Goal: Information Seeking & Learning: Find specific fact

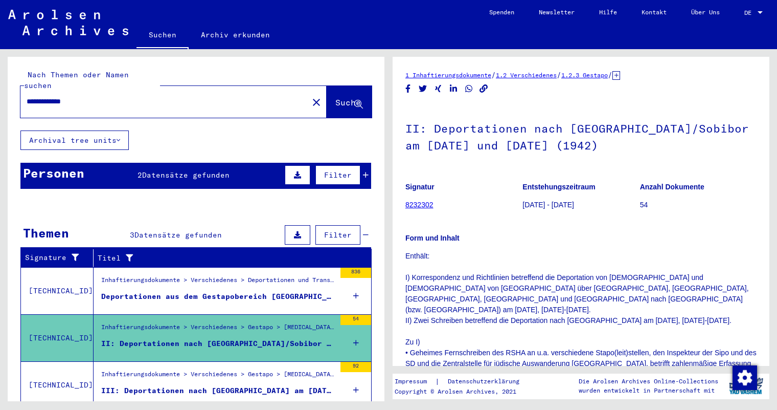
scroll to position [672, 0]
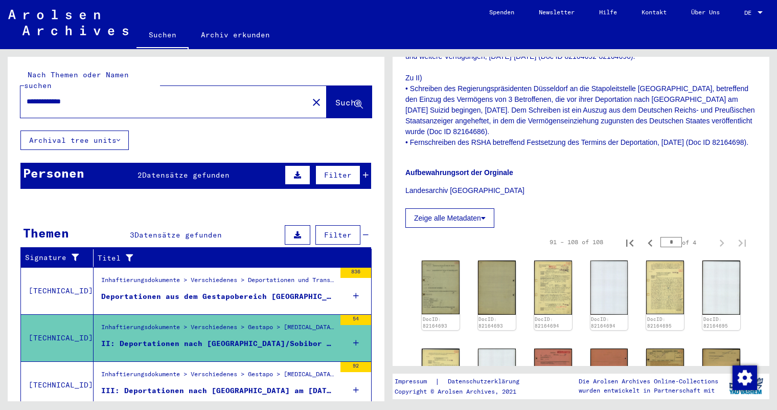
drag, startPoint x: 93, startPoint y: 90, endPoint x: 1, endPoint y: 87, distance: 92.1
click at [1, 87] on div "**********" at bounding box center [194, 225] width 389 height 352
type input "**********"
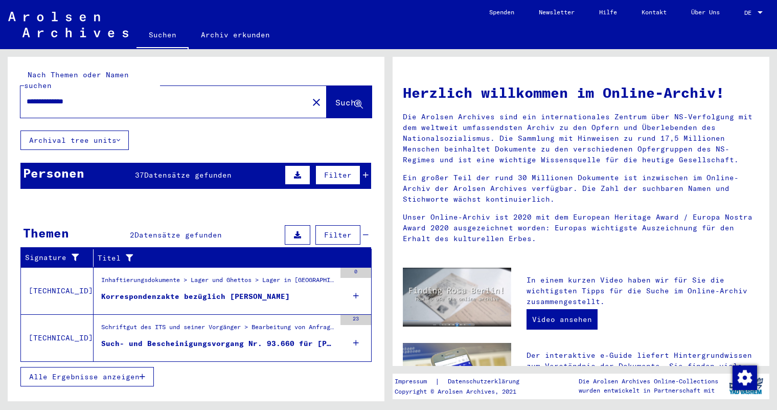
click at [199, 291] on div "Korrespondenzakte bezüglich [PERSON_NAME]" at bounding box center [195, 296] width 189 height 11
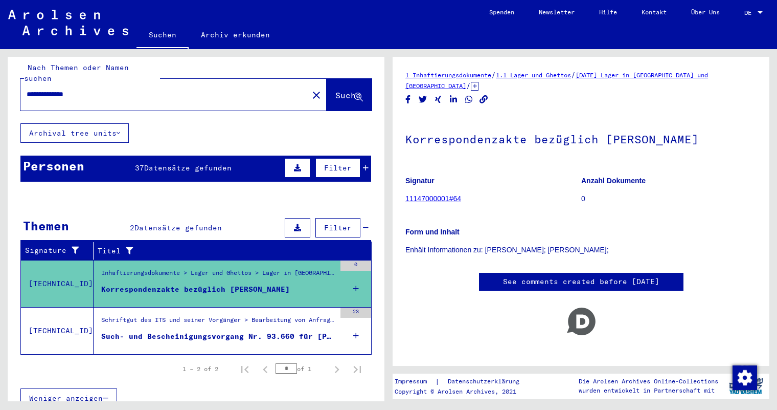
scroll to position [9, 0]
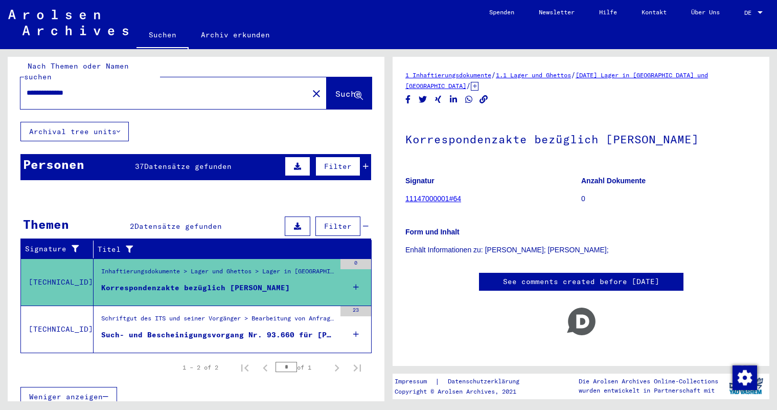
click at [193, 313] on div "Schriftgut des ITS und seiner Vorgänger > Bearbeitung von Anfragen > Fallbezoge…" at bounding box center [218, 320] width 234 height 14
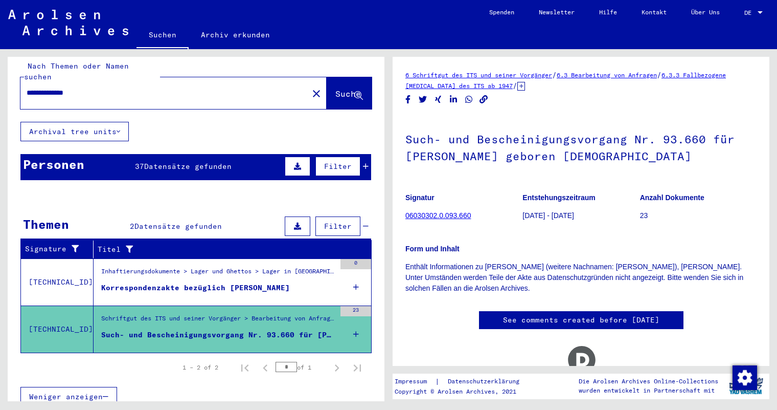
click at [486, 175] on h1 "Such- und Bescheinigungsvorgang Nr. 93.660 für [PERSON_NAME] geboren [DEMOGRAPH…" at bounding box center [580, 147] width 351 height 62
click at [186, 162] on span "Datensätze gefunden" at bounding box center [187, 166] width 87 height 9
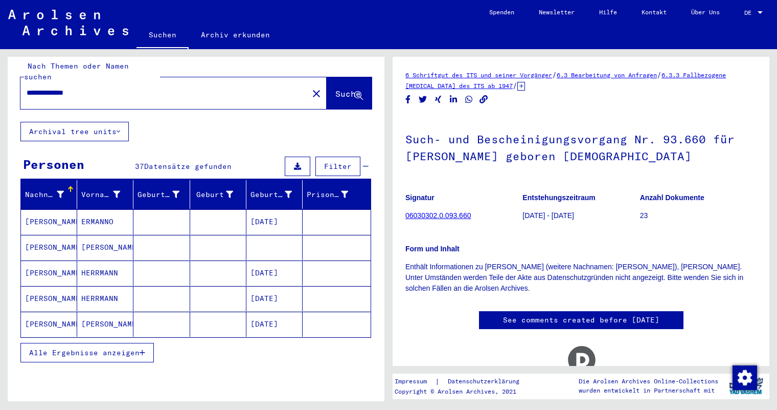
click at [456, 121] on h1 "Such- und Bescheinigungsvorgang Nr. 93.660 für [PERSON_NAME] geboren [DEMOGRAPH…" at bounding box center [580, 147] width 351 height 62
click at [137, 348] on span "Alle Ergebnisse anzeigen" at bounding box center [84, 352] width 110 height 9
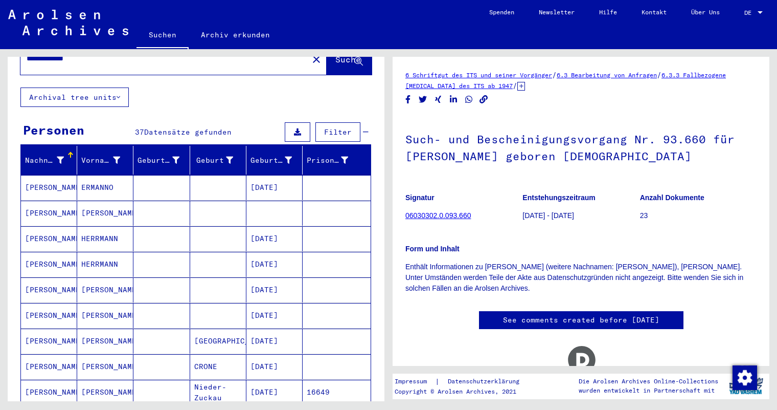
scroll to position [60, 0]
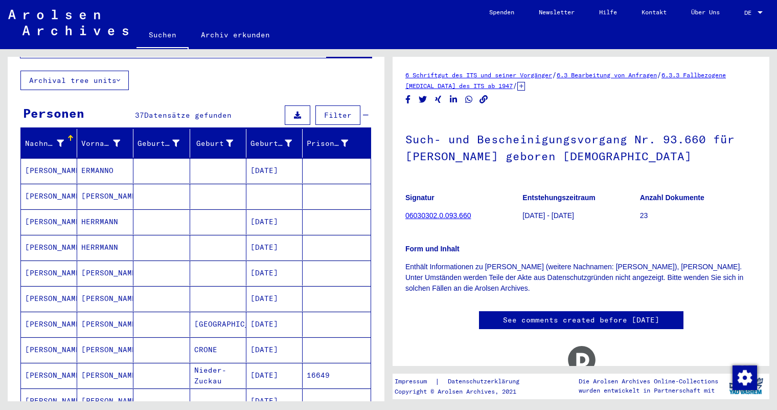
click at [428, 348] on div "Disqus seems to be taking longer than usual. Reload ?" at bounding box center [580, 372] width 351 height 66
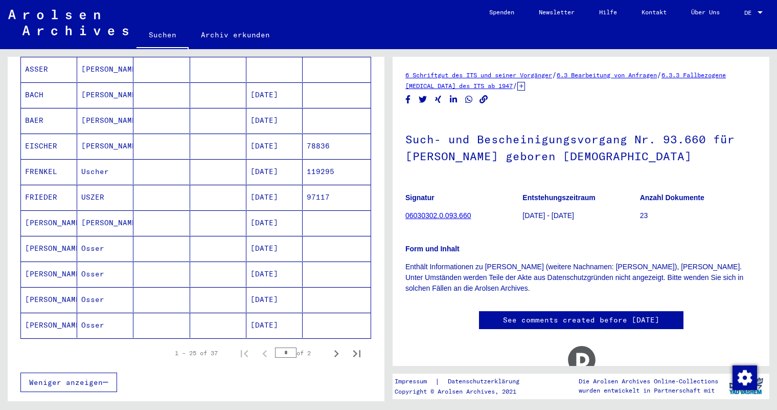
scroll to position [520, 0]
click at [329, 345] on icon "Next page" at bounding box center [336, 352] width 14 height 14
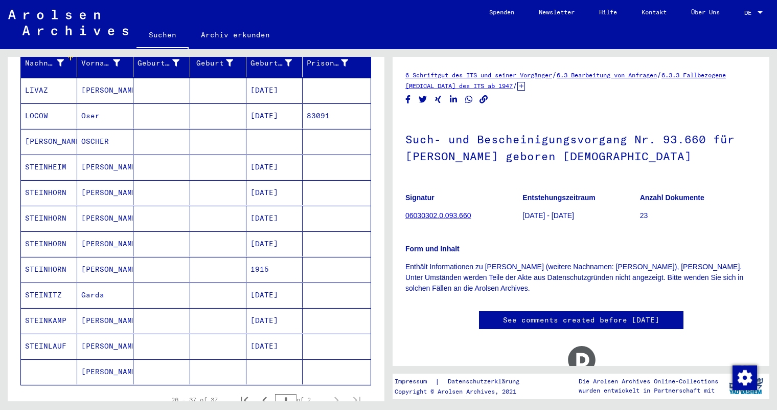
scroll to position [140, 0]
click at [262, 397] on icon "Previous page" at bounding box center [264, 400] width 5 height 7
type input "*"
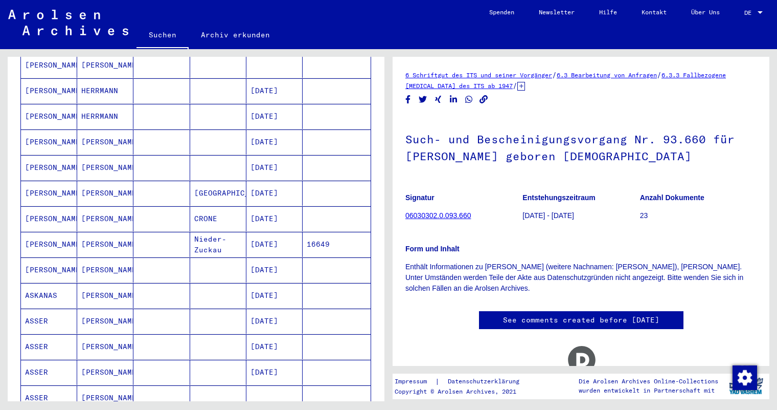
scroll to position [0, 0]
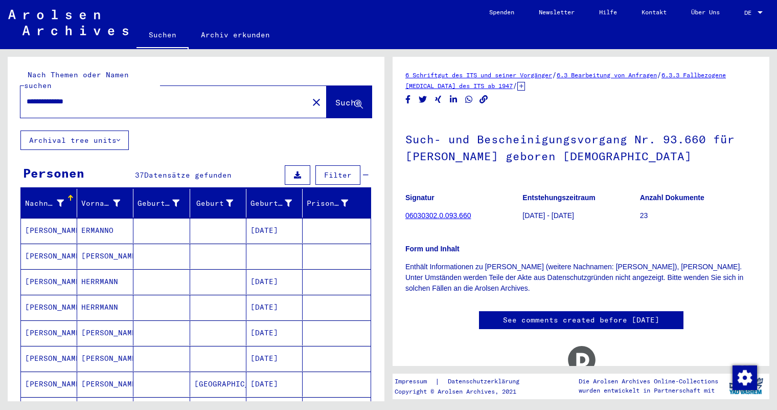
drag, startPoint x: 102, startPoint y: 97, endPoint x: 95, endPoint y: 94, distance: 7.8
click at [95, 94] on div "**********" at bounding box center [161, 101] width 282 height 23
drag, startPoint x: 106, startPoint y: 91, endPoint x: -25, endPoint y: 89, distance: 130.9
click at [0, 89] on html "**********" at bounding box center [388, 205] width 777 height 410
type input "**********"
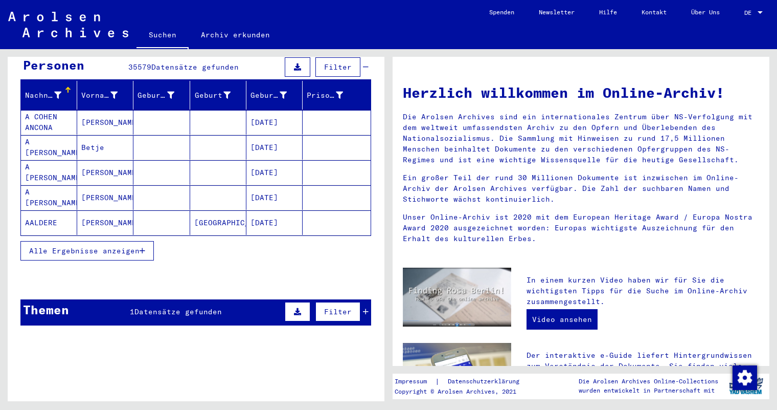
scroll to position [109, 0]
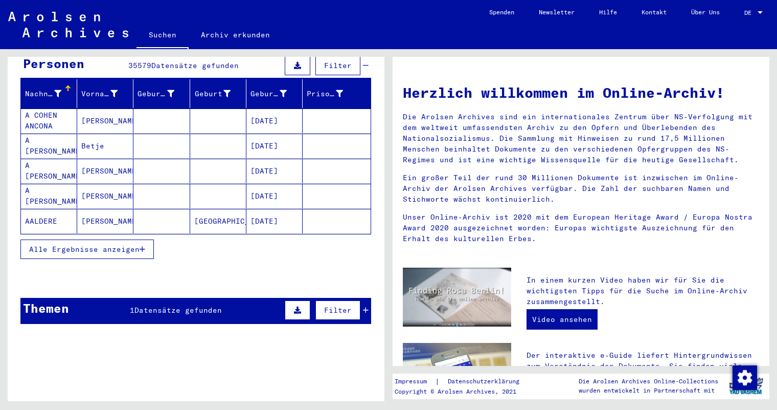
click at [164, 305] on span "Datensätze gefunden" at bounding box center [177, 309] width 87 height 9
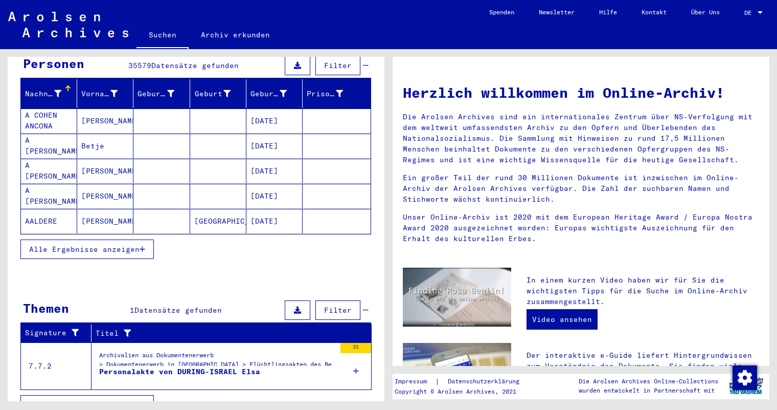
scroll to position [118, 0]
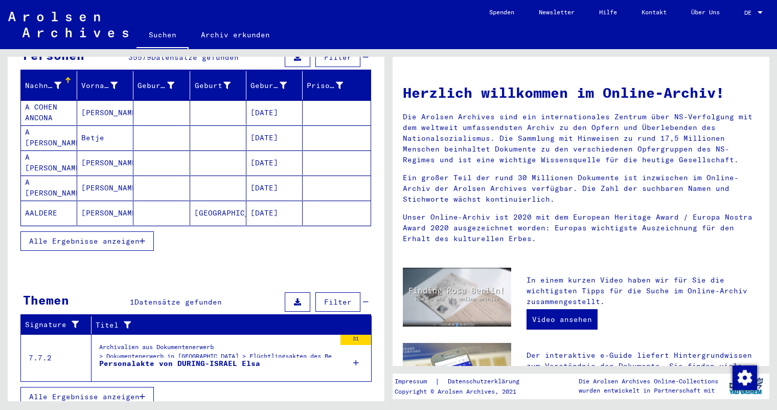
click at [162, 358] on div "Personalakte von DURING-ISRAEL Elsa" at bounding box center [179, 363] width 161 height 11
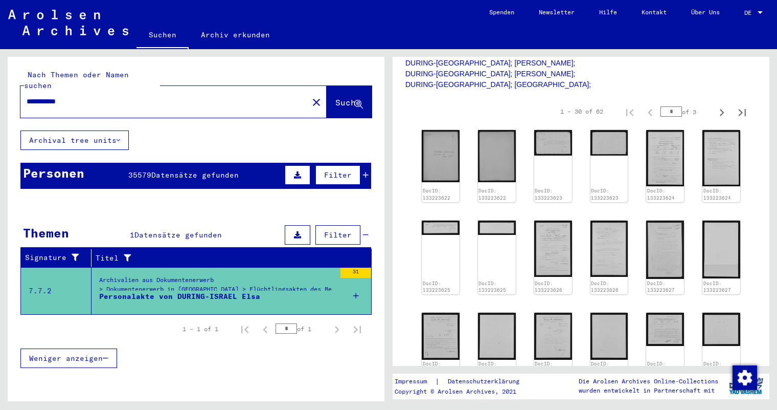
scroll to position [153, 0]
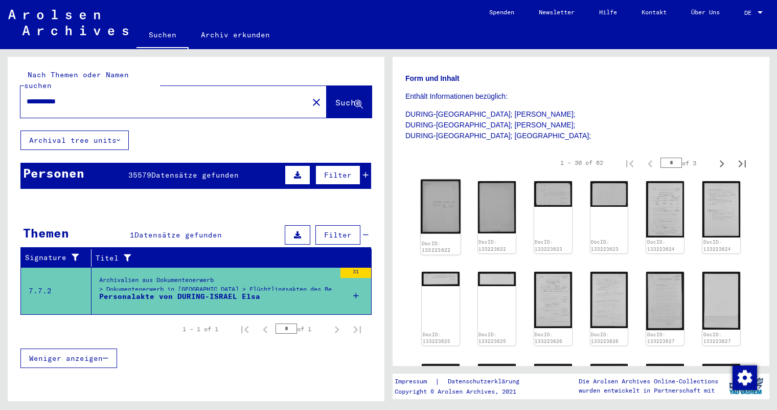
click at [439, 196] on img at bounding box center [441, 206] width 40 height 54
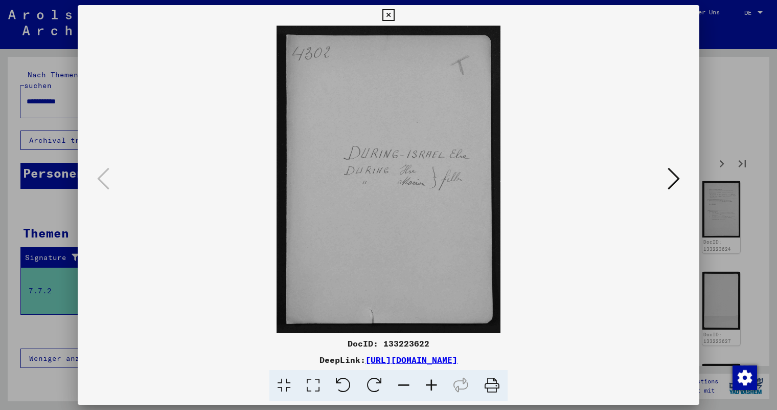
click at [673, 173] on icon at bounding box center [674, 178] width 12 height 25
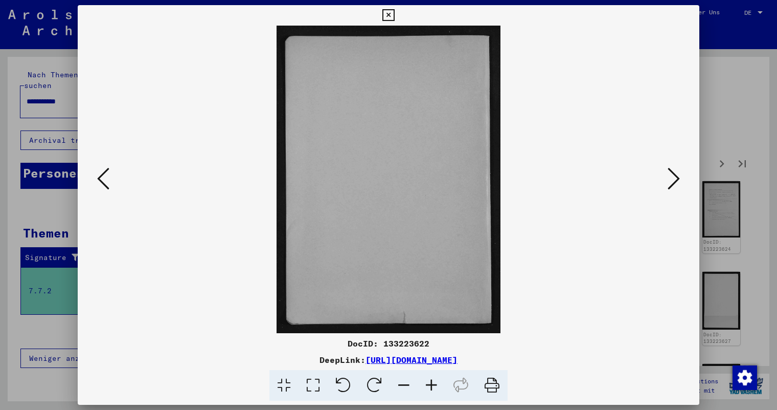
click at [673, 173] on icon at bounding box center [674, 178] width 12 height 25
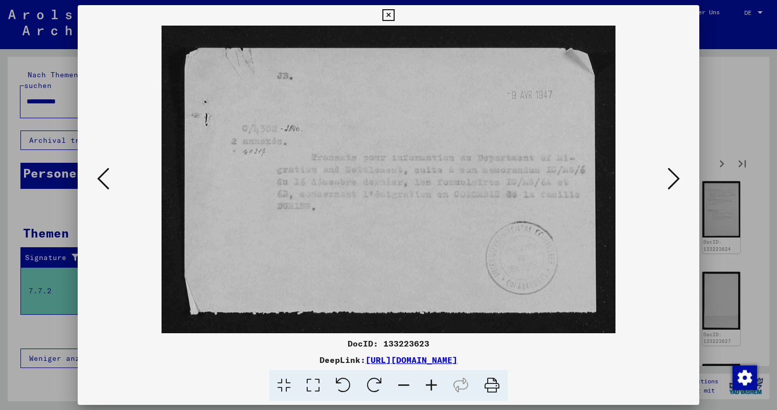
click at [673, 173] on icon at bounding box center [674, 178] width 12 height 25
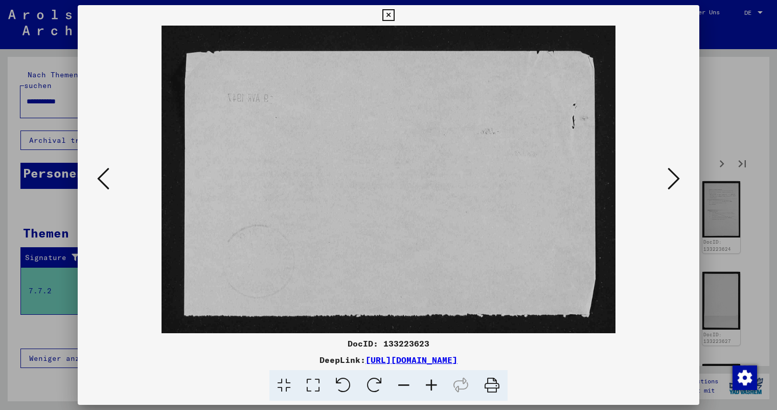
click at [673, 173] on icon at bounding box center [674, 178] width 12 height 25
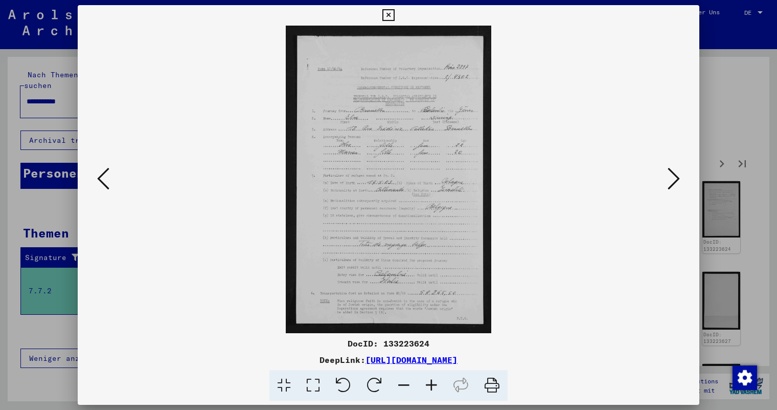
click at [428, 382] on icon at bounding box center [432, 385] width 28 height 31
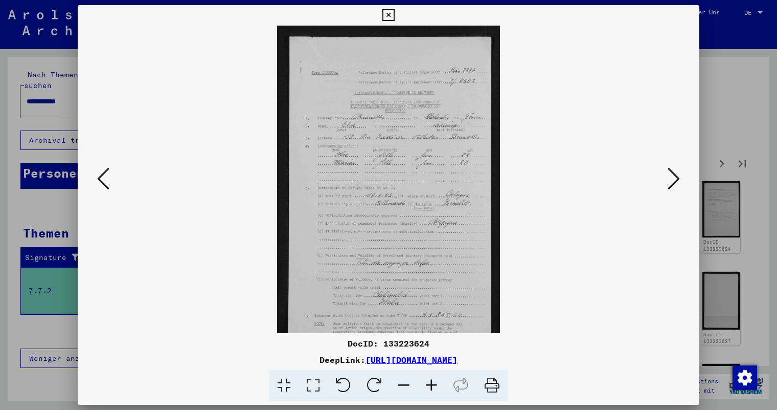
click at [428, 382] on icon at bounding box center [432, 385] width 28 height 31
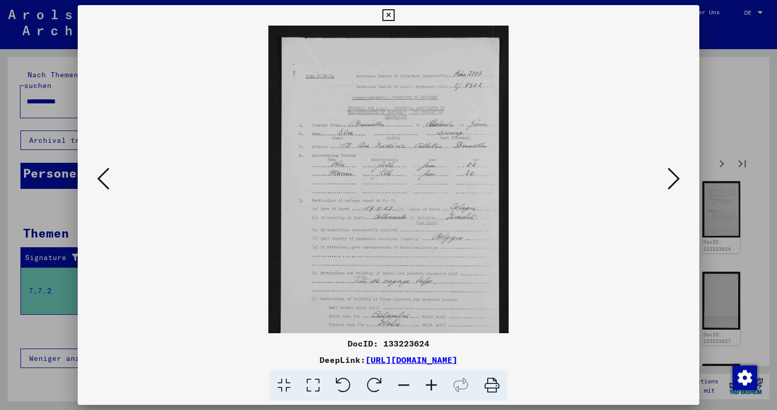
click at [428, 382] on icon at bounding box center [432, 385] width 28 height 31
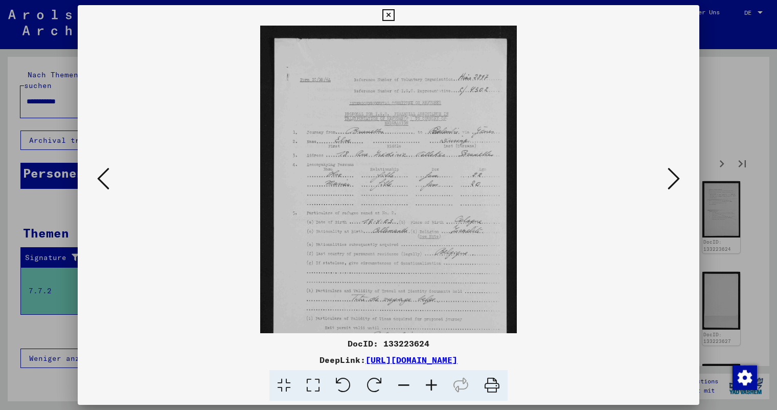
click at [428, 382] on icon at bounding box center [432, 385] width 28 height 31
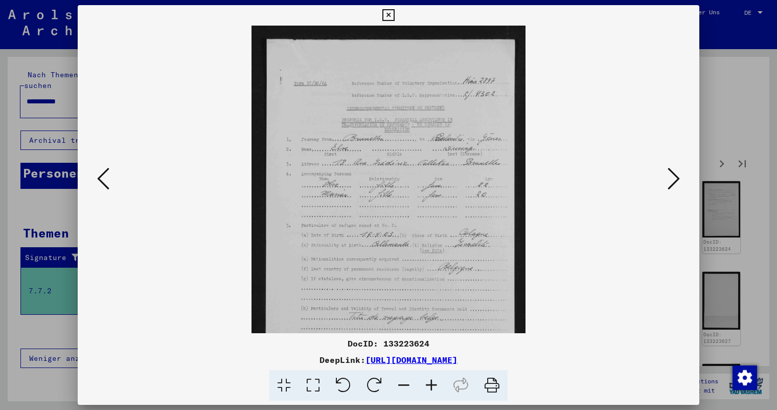
click at [428, 382] on icon at bounding box center [432, 385] width 28 height 31
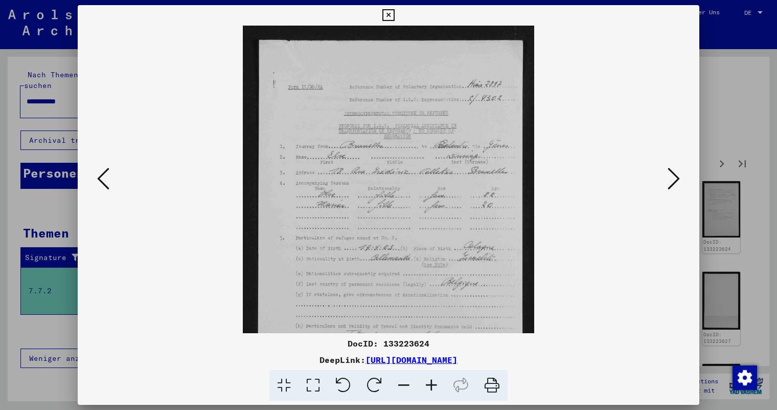
click at [428, 382] on icon at bounding box center [432, 385] width 28 height 31
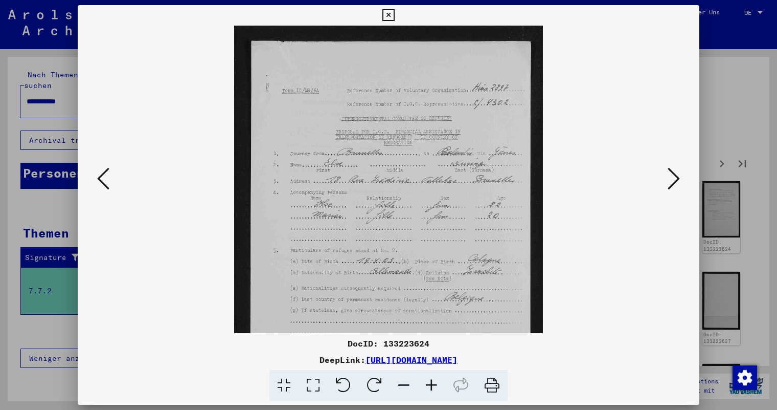
click at [428, 382] on icon at bounding box center [432, 385] width 28 height 31
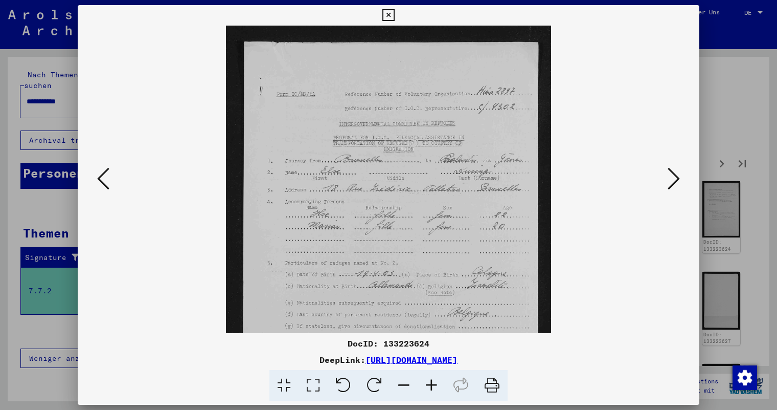
click at [428, 382] on icon at bounding box center [432, 385] width 28 height 31
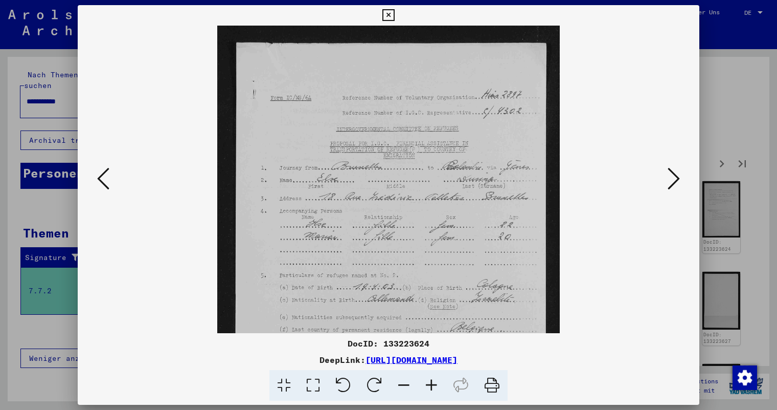
click at [428, 382] on icon at bounding box center [432, 385] width 28 height 31
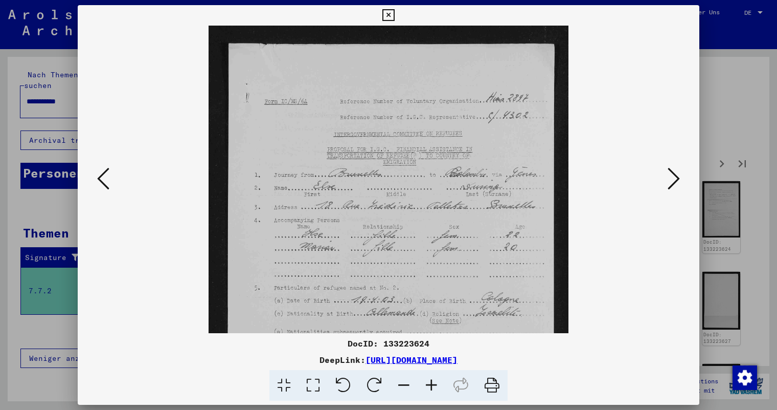
click at [428, 382] on icon at bounding box center [432, 385] width 28 height 31
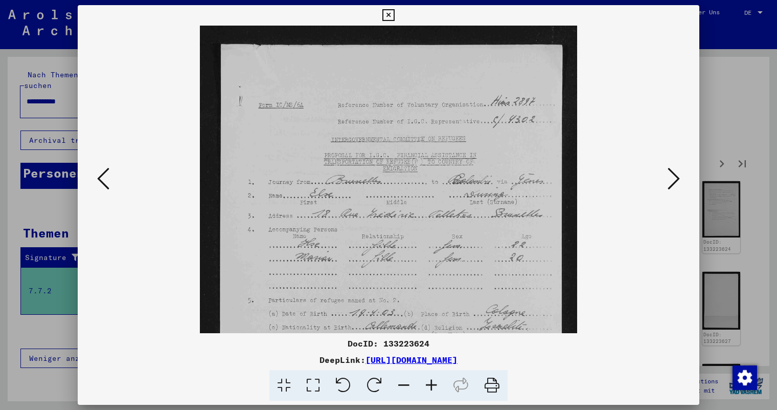
click at [428, 382] on icon at bounding box center [432, 385] width 28 height 31
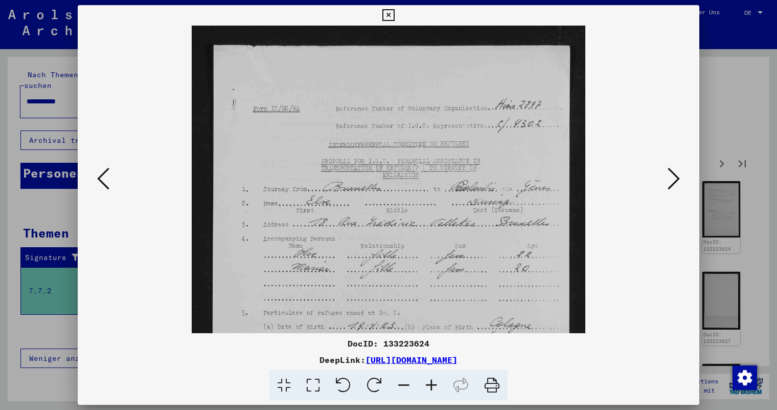
click at [428, 382] on icon at bounding box center [432, 385] width 28 height 31
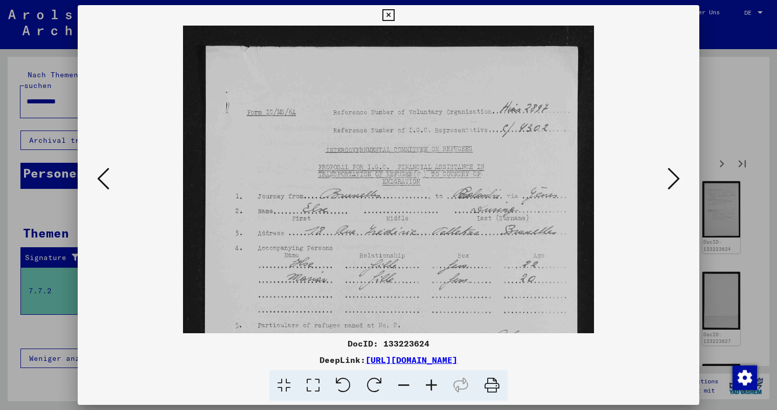
click at [428, 382] on icon at bounding box center [432, 385] width 28 height 31
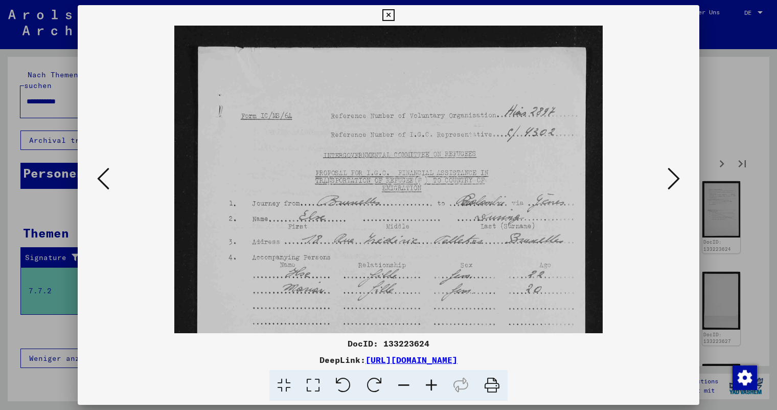
click at [428, 382] on icon at bounding box center [432, 385] width 28 height 31
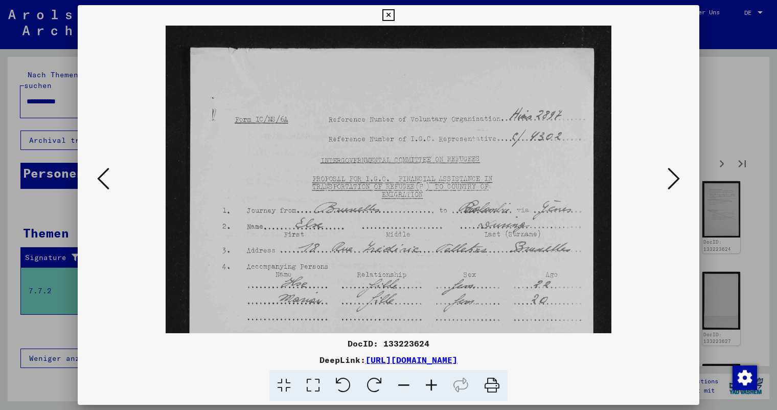
click at [428, 382] on icon at bounding box center [432, 385] width 28 height 31
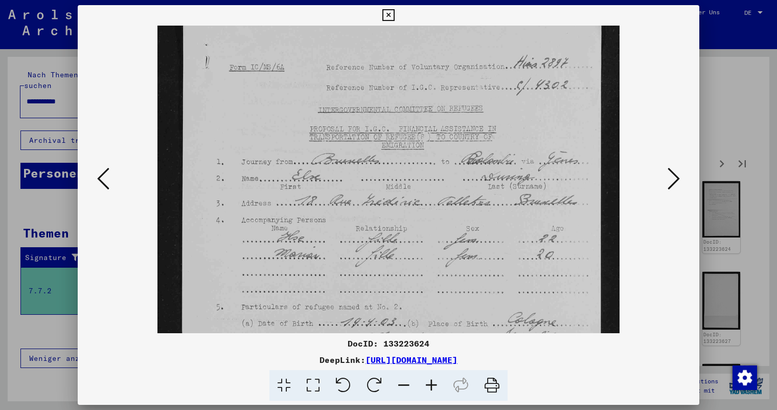
drag, startPoint x: 438, startPoint y: 287, endPoint x: 436, endPoint y: 232, distance: 55.8
click at [436, 232] on img at bounding box center [388, 315] width 462 height 691
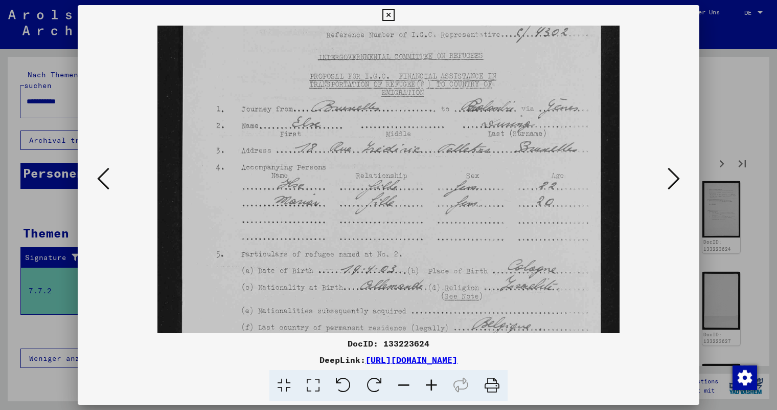
scroll to position [118, 0]
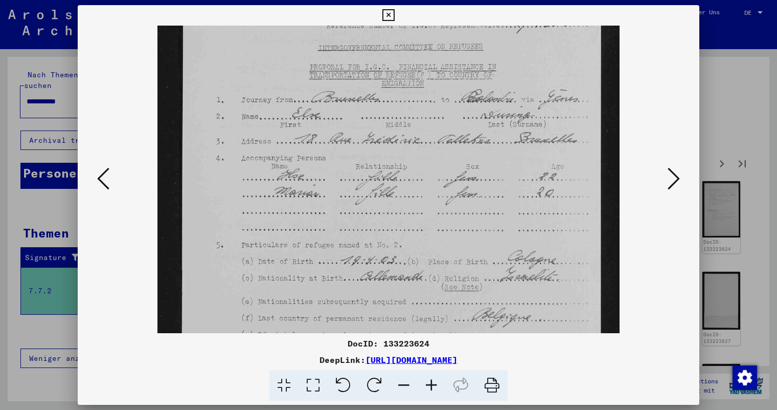
drag, startPoint x: 436, startPoint y: 285, endPoint x: 437, endPoint y: 223, distance: 61.9
click at [437, 223] on img at bounding box center [388, 253] width 462 height 691
click at [674, 178] on icon at bounding box center [674, 178] width 12 height 25
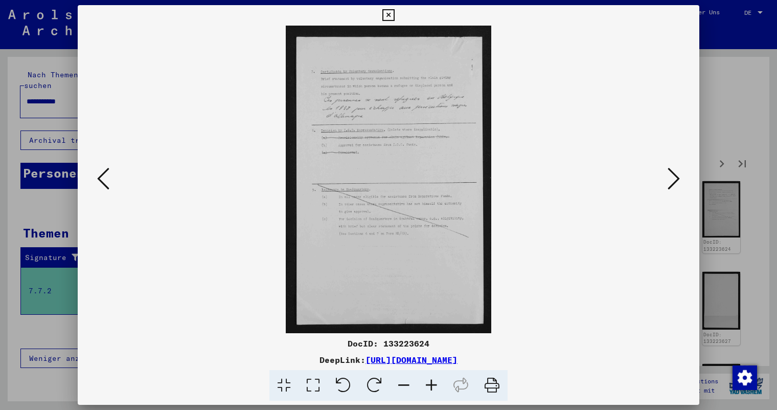
scroll to position [0, 0]
click at [434, 382] on icon at bounding box center [432, 385] width 28 height 31
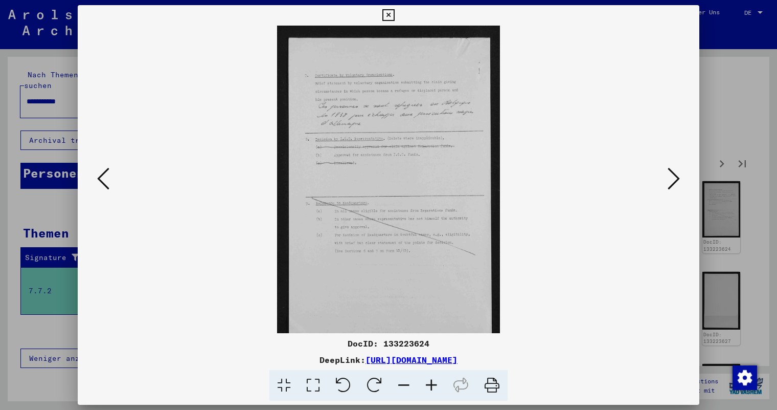
click at [434, 382] on icon at bounding box center [432, 385] width 28 height 31
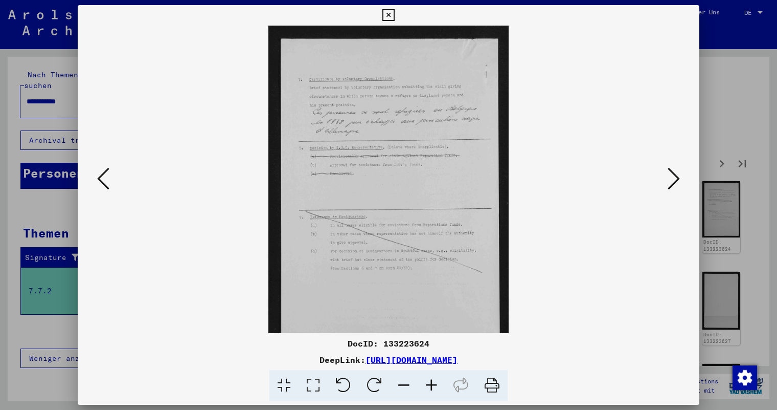
click at [434, 382] on icon at bounding box center [432, 385] width 28 height 31
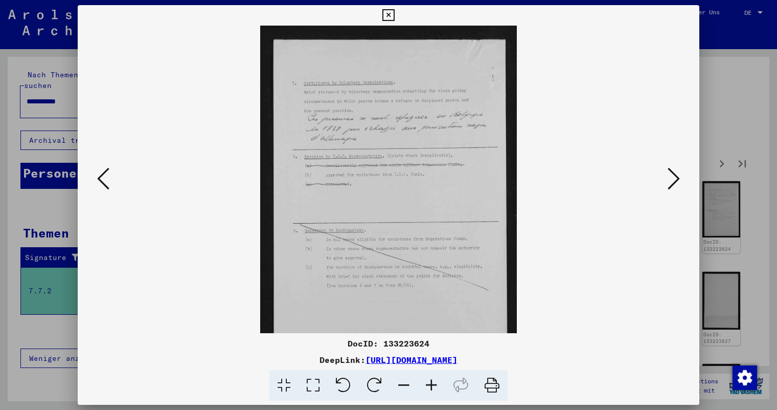
click at [434, 382] on icon at bounding box center [432, 385] width 28 height 31
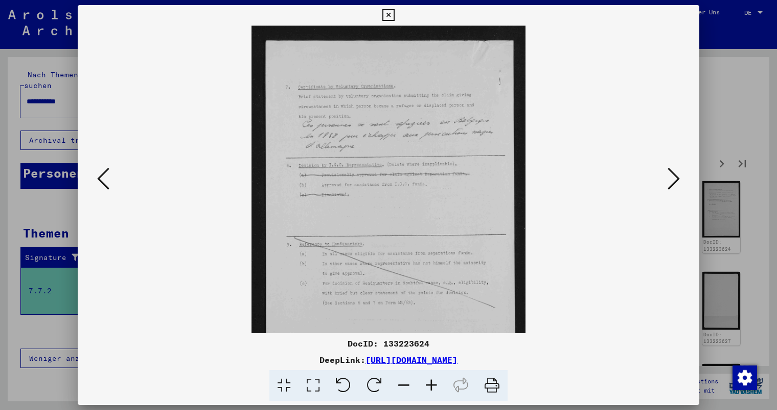
click at [434, 382] on icon at bounding box center [432, 385] width 28 height 31
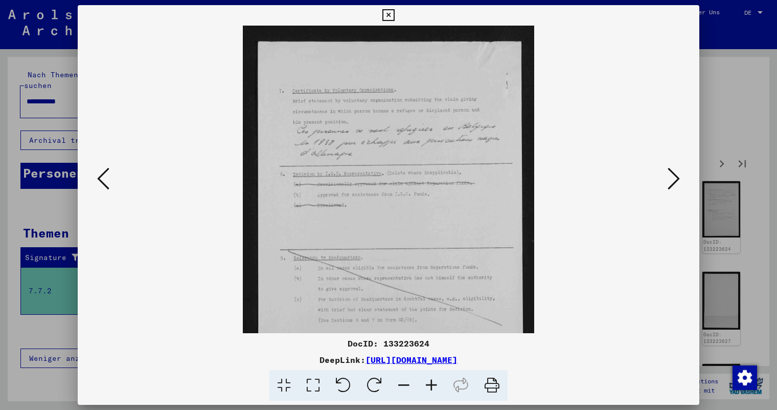
click at [434, 382] on icon at bounding box center [432, 385] width 28 height 31
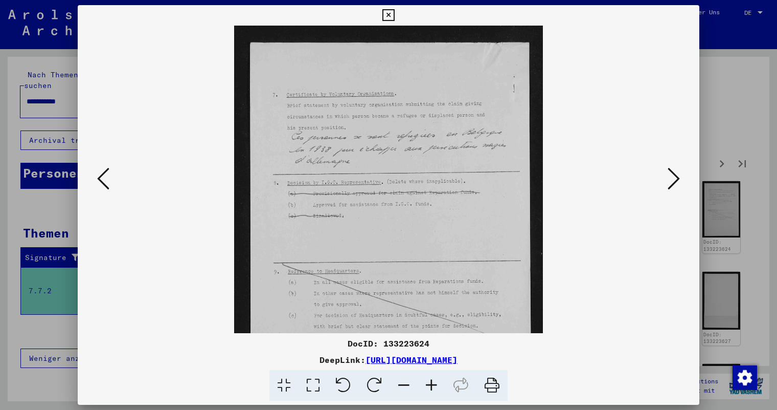
click at [434, 382] on icon at bounding box center [432, 385] width 28 height 31
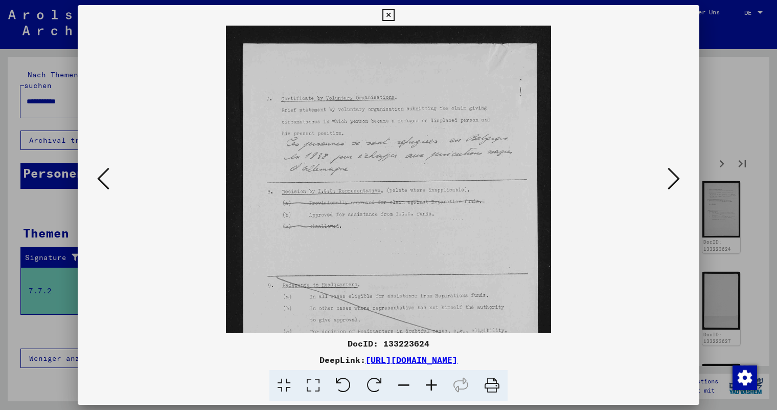
click at [434, 382] on icon at bounding box center [432, 385] width 28 height 31
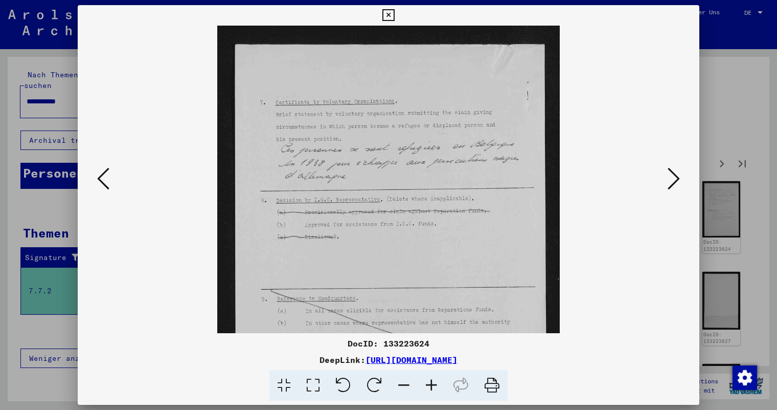
click at [434, 382] on icon at bounding box center [432, 385] width 28 height 31
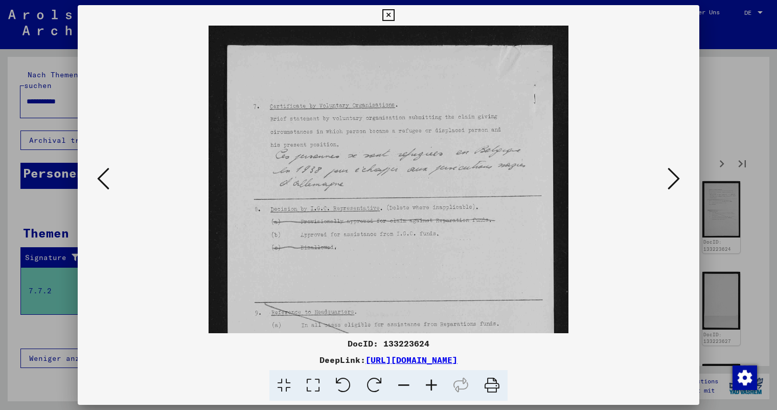
click at [434, 382] on icon at bounding box center [432, 385] width 28 height 31
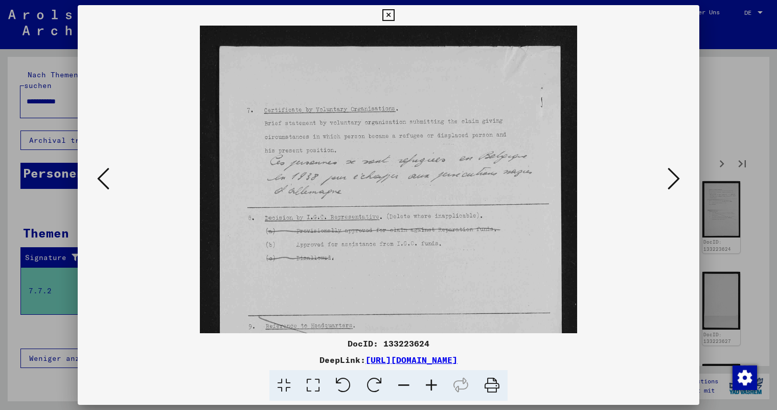
click at [673, 177] on icon at bounding box center [674, 178] width 12 height 25
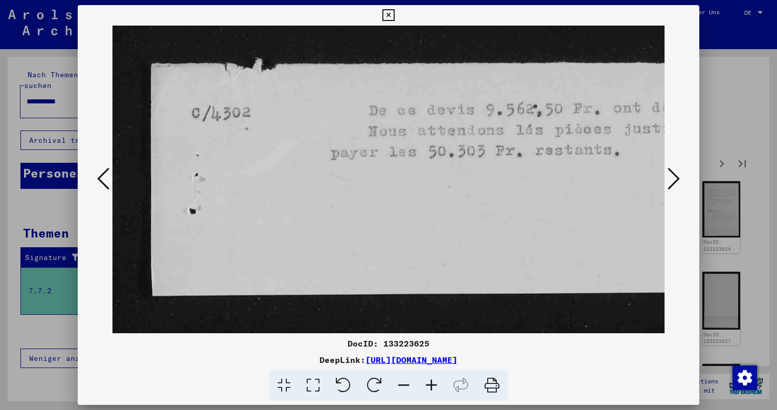
click at [673, 177] on icon at bounding box center [674, 178] width 12 height 25
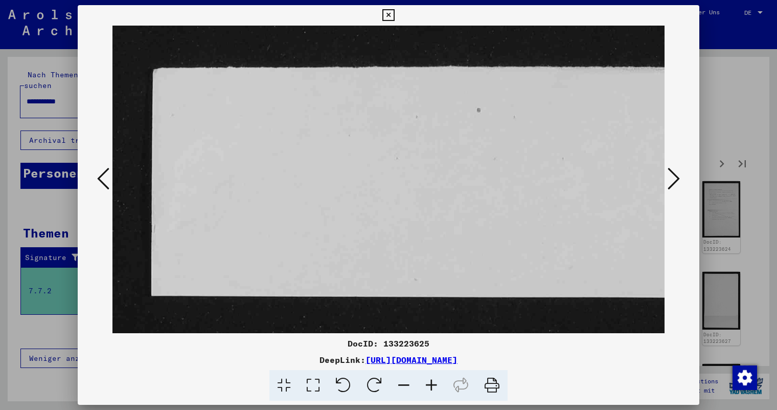
click at [673, 177] on icon at bounding box center [674, 178] width 12 height 25
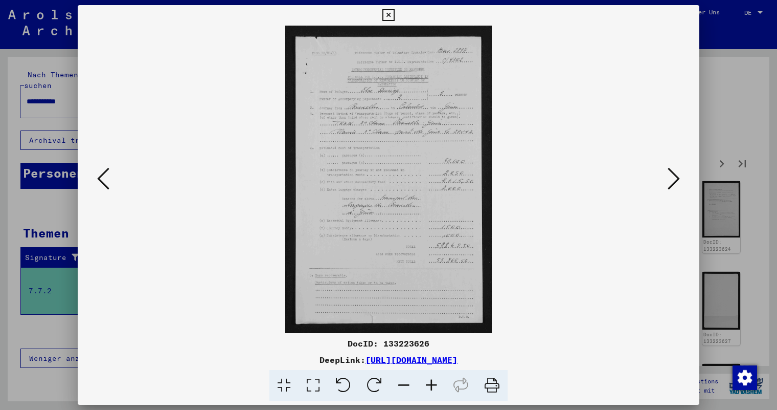
click at [433, 382] on icon at bounding box center [432, 385] width 28 height 31
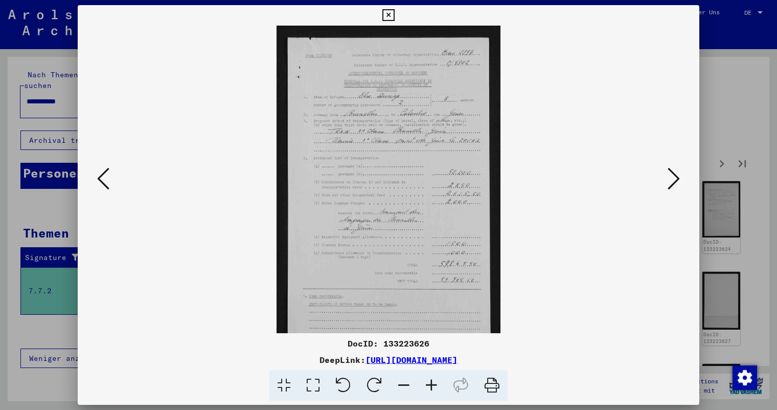
click at [433, 382] on icon at bounding box center [432, 385] width 28 height 31
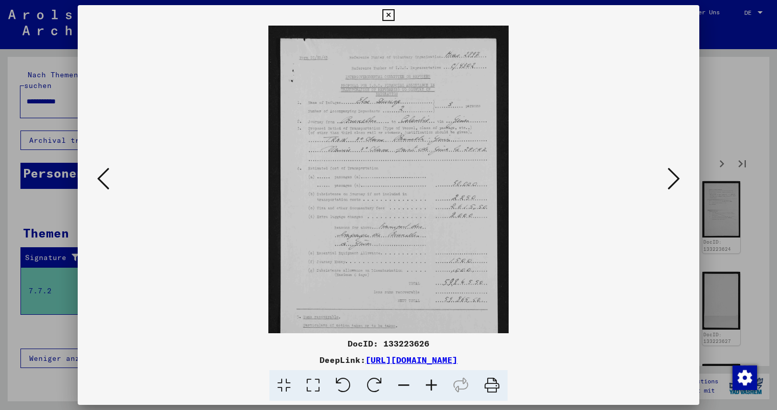
click at [433, 382] on icon at bounding box center [432, 385] width 28 height 31
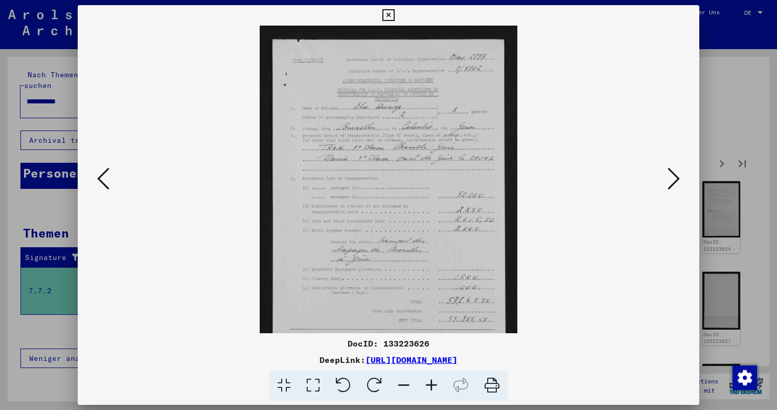
click at [433, 382] on icon at bounding box center [432, 385] width 28 height 31
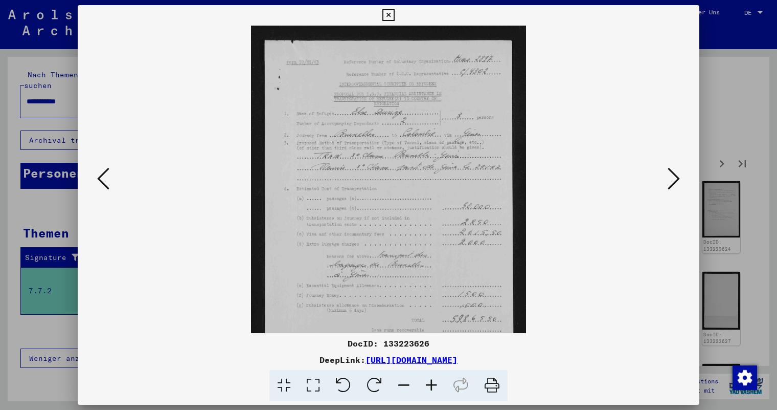
click at [433, 382] on icon at bounding box center [432, 385] width 28 height 31
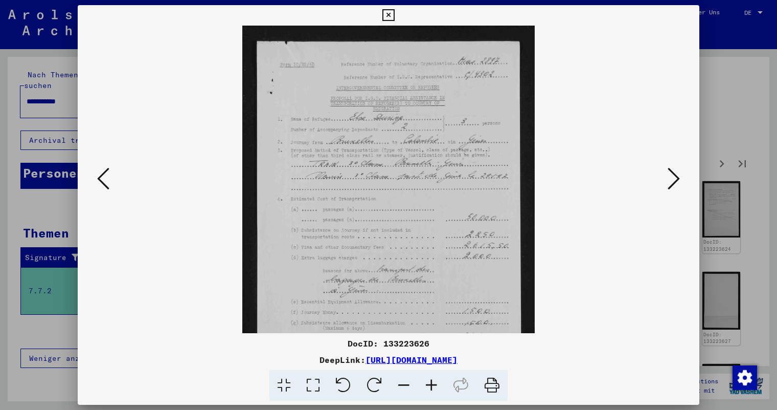
click at [433, 382] on icon at bounding box center [432, 385] width 28 height 31
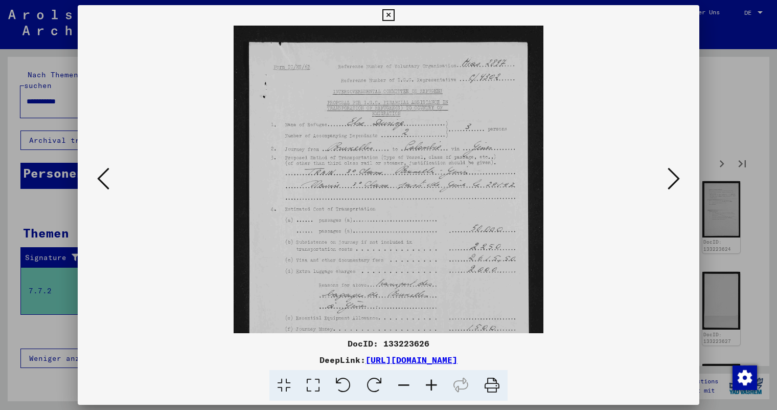
click at [433, 382] on icon at bounding box center [432, 385] width 28 height 31
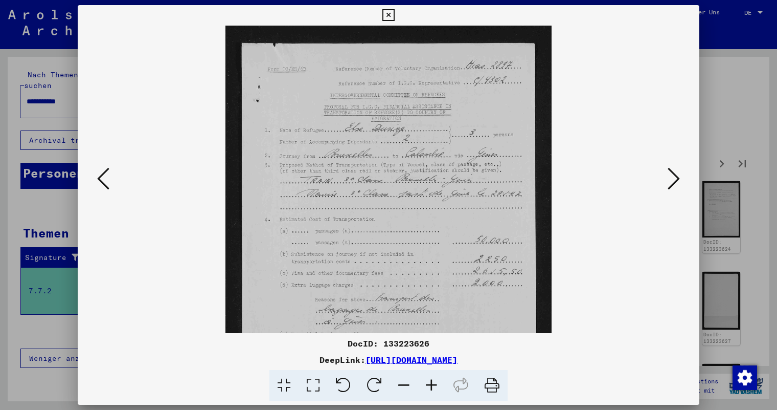
click at [433, 382] on icon at bounding box center [432, 385] width 28 height 31
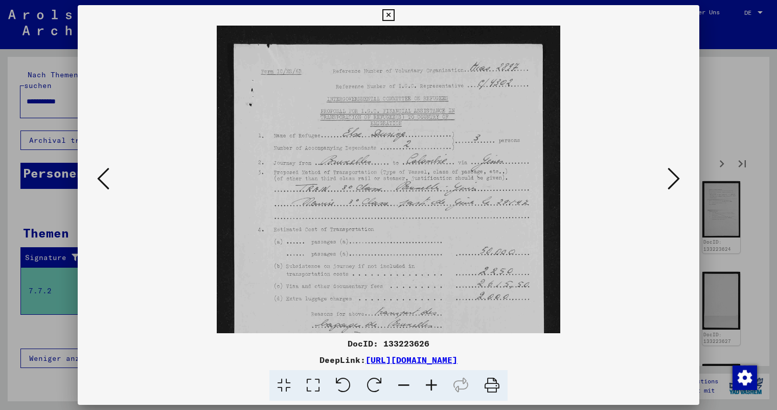
click at [433, 382] on icon at bounding box center [432, 385] width 28 height 31
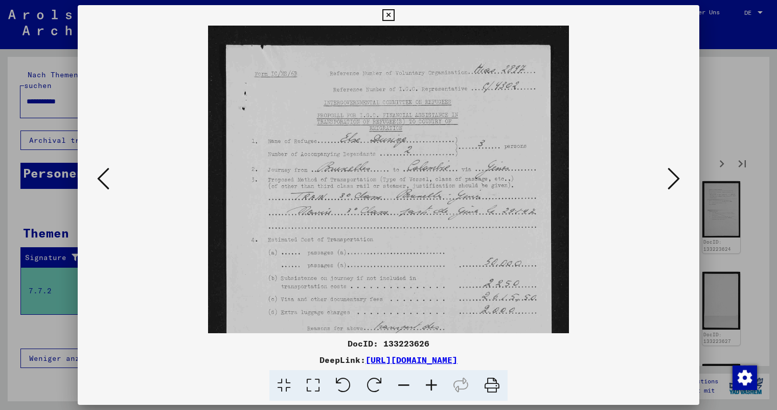
click at [433, 382] on icon at bounding box center [432, 385] width 28 height 31
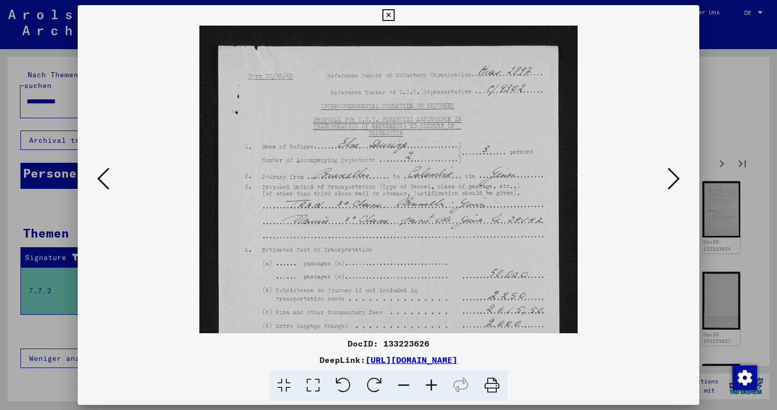
click at [433, 382] on icon at bounding box center [432, 385] width 28 height 31
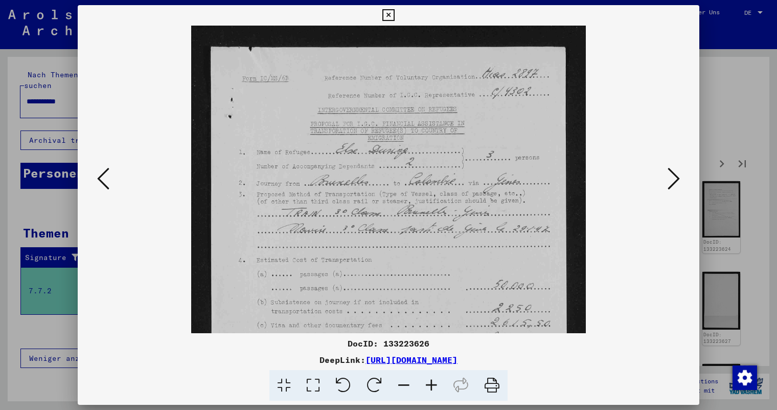
click at [433, 382] on icon at bounding box center [432, 385] width 28 height 31
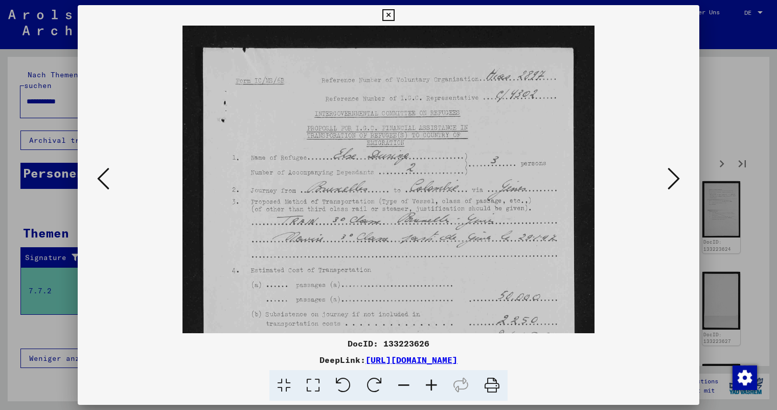
click at [433, 382] on icon at bounding box center [432, 385] width 28 height 31
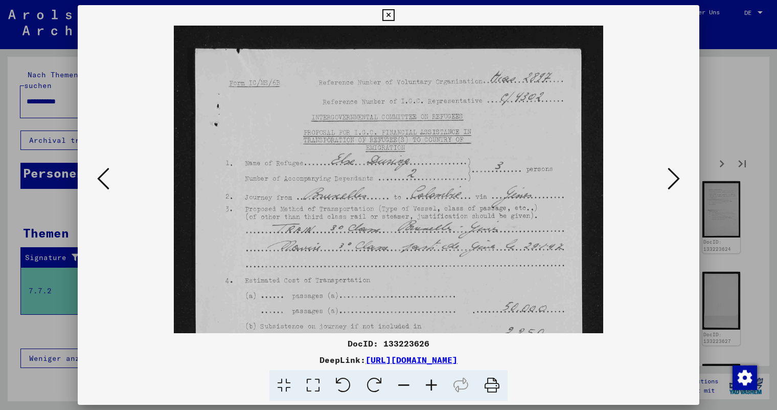
click at [673, 174] on icon at bounding box center [674, 178] width 12 height 25
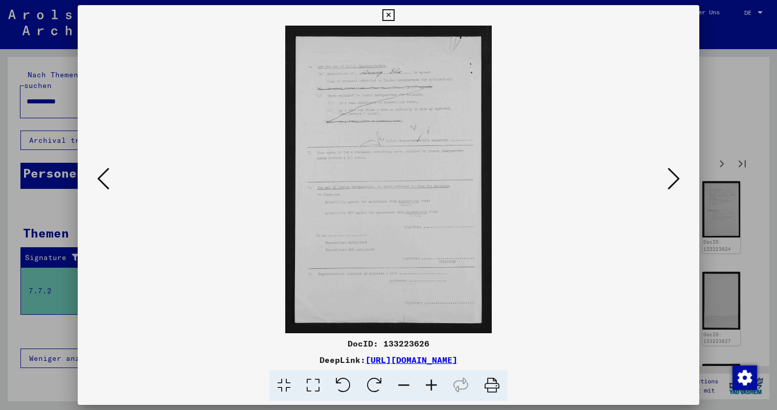
click at [673, 174] on icon at bounding box center [674, 178] width 12 height 25
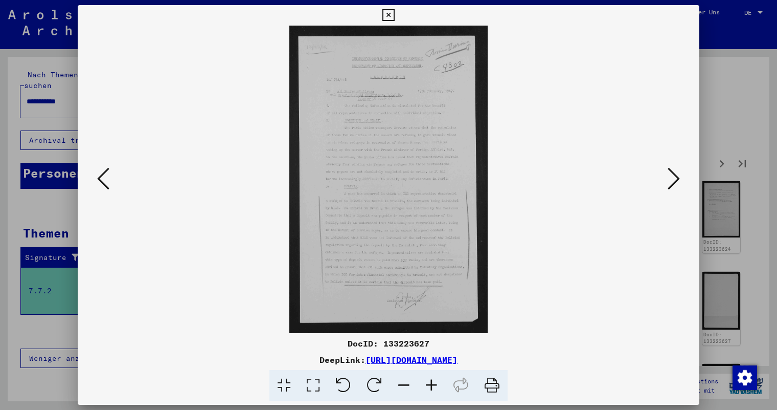
click at [434, 382] on icon at bounding box center [432, 385] width 28 height 31
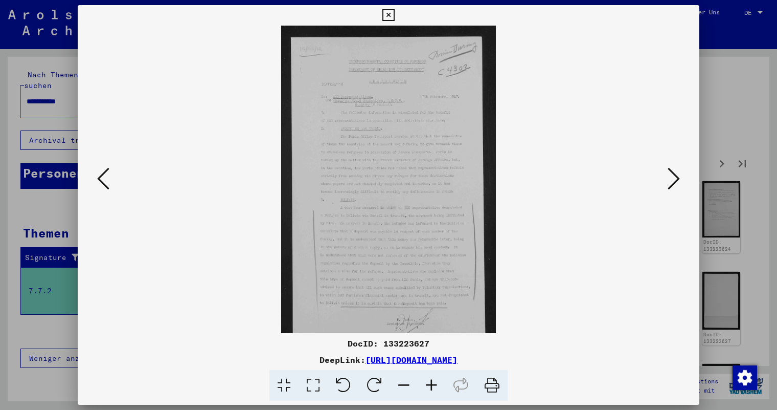
click at [434, 382] on icon at bounding box center [432, 385] width 28 height 31
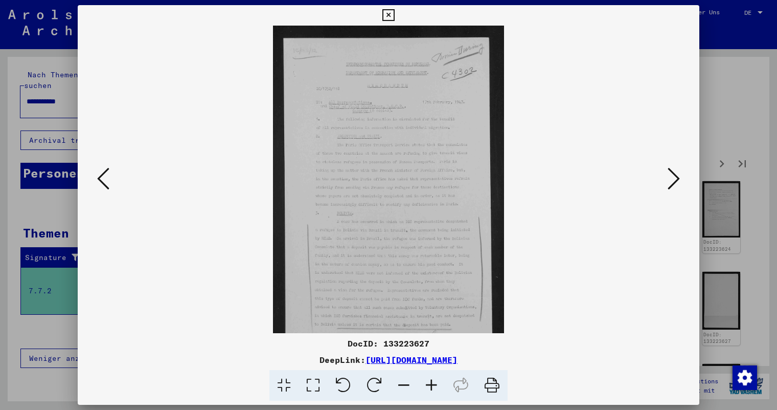
click at [434, 382] on icon at bounding box center [432, 385] width 28 height 31
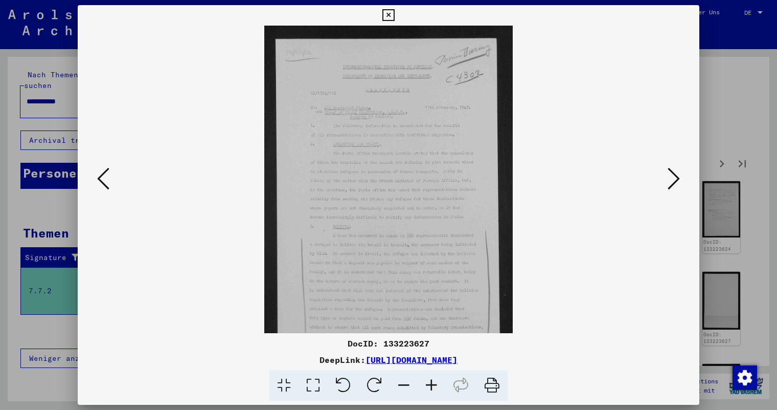
click at [434, 382] on icon at bounding box center [432, 385] width 28 height 31
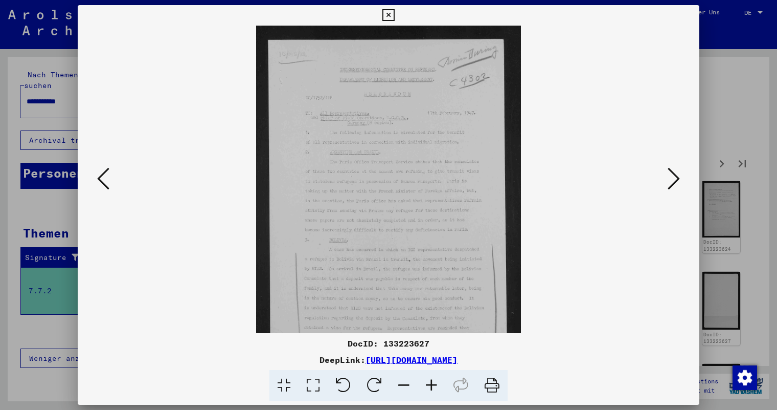
click at [434, 382] on icon at bounding box center [432, 385] width 28 height 31
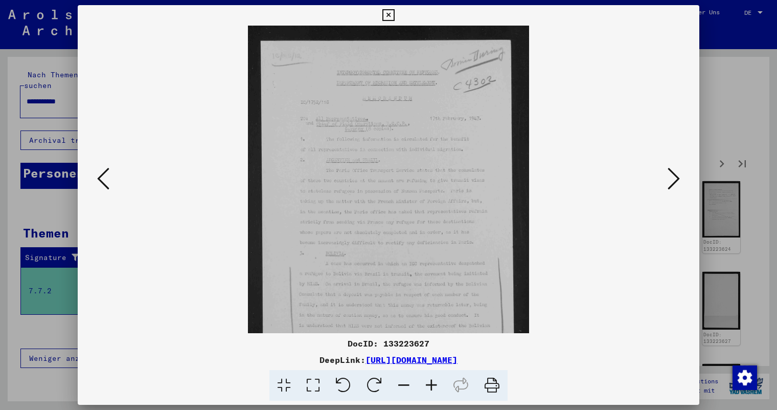
click at [434, 382] on icon at bounding box center [432, 385] width 28 height 31
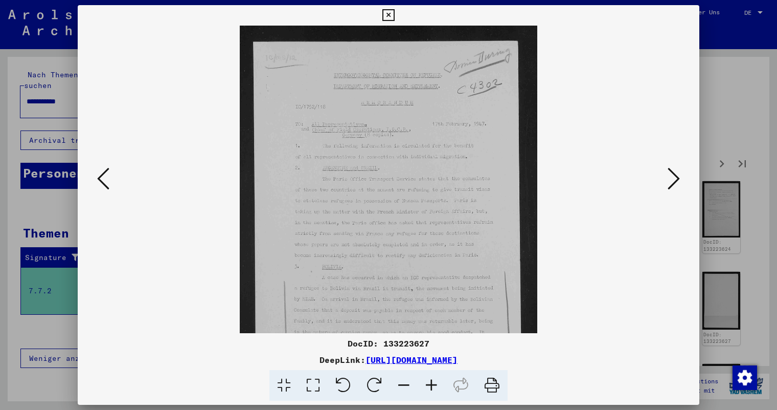
click at [434, 382] on icon at bounding box center [432, 385] width 28 height 31
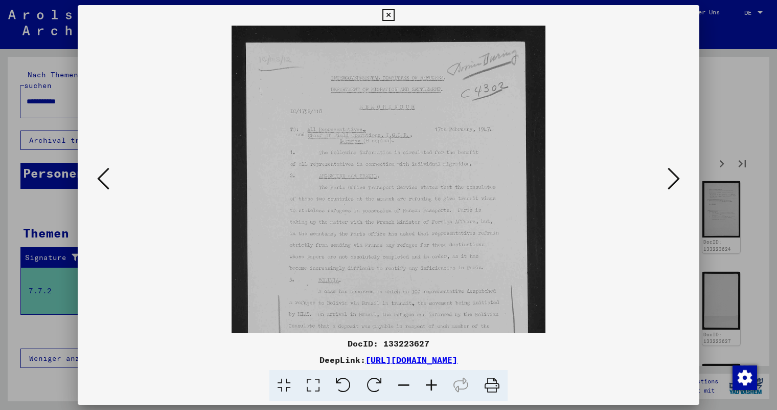
click at [434, 382] on icon at bounding box center [432, 385] width 28 height 31
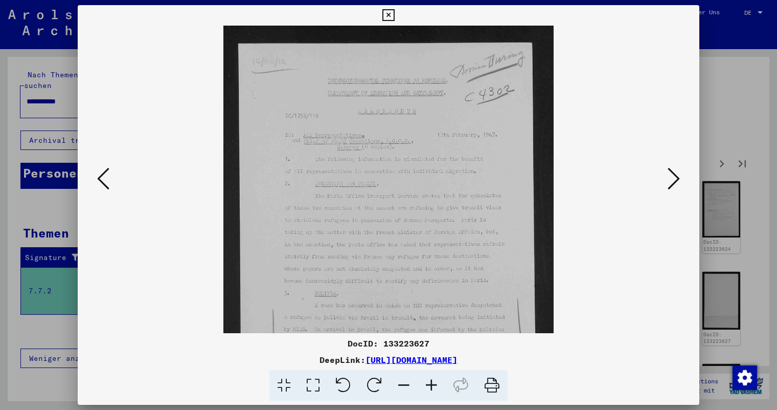
click at [434, 382] on icon at bounding box center [432, 385] width 28 height 31
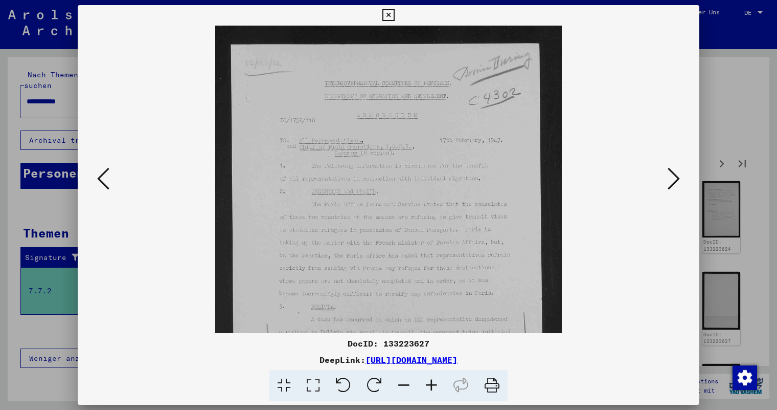
click at [434, 382] on icon at bounding box center [432, 385] width 28 height 31
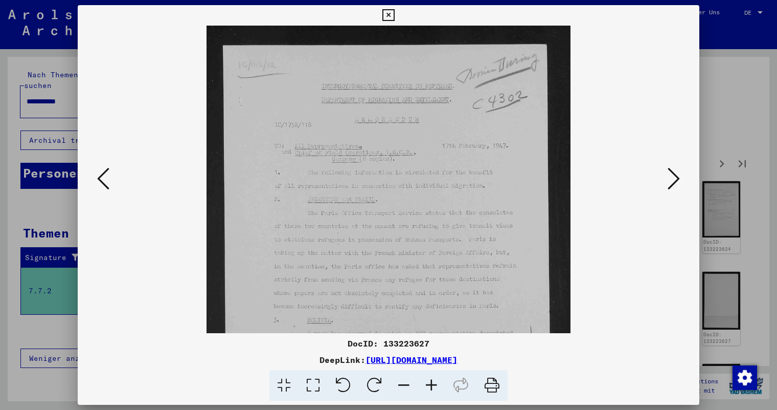
click at [434, 382] on icon at bounding box center [432, 385] width 28 height 31
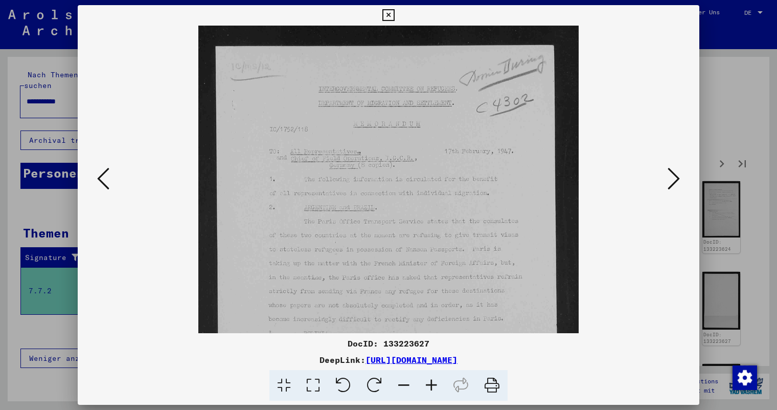
click at [434, 382] on icon at bounding box center [432, 385] width 28 height 31
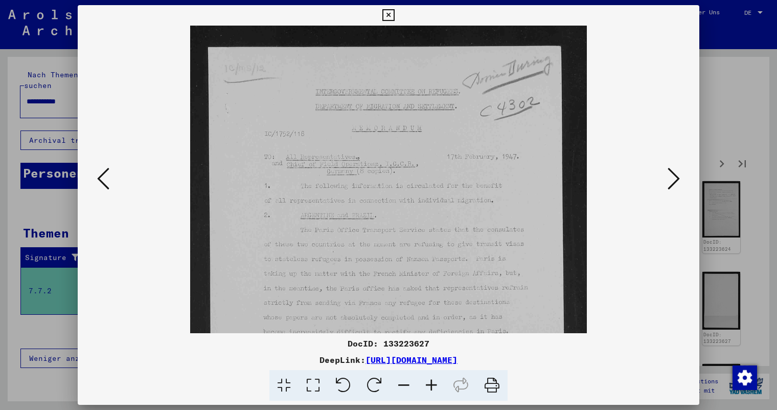
click at [434, 382] on icon at bounding box center [432, 385] width 28 height 31
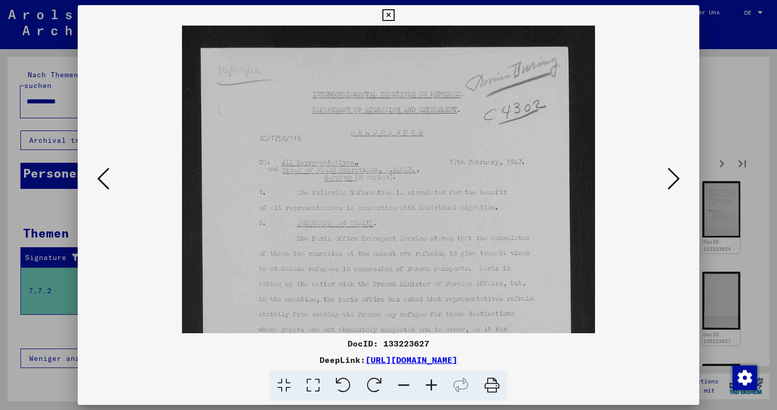
click at [434, 382] on icon at bounding box center [432, 385] width 28 height 31
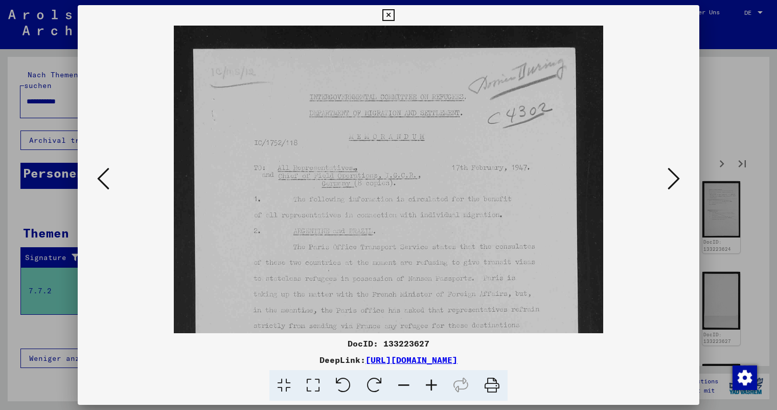
click at [434, 382] on icon at bounding box center [432, 385] width 28 height 31
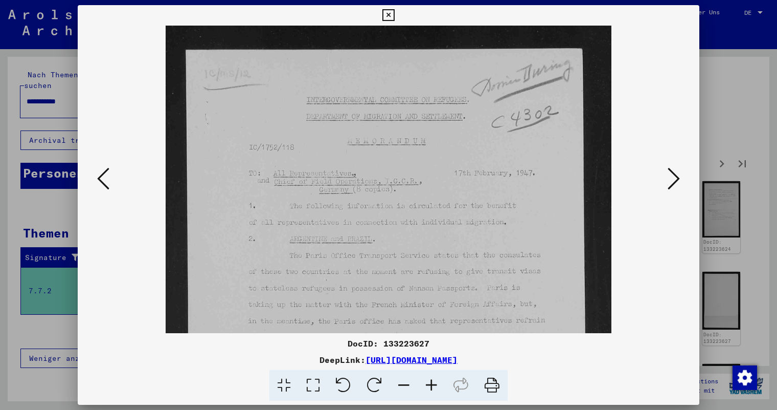
click at [434, 382] on icon at bounding box center [432, 385] width 28 height 31
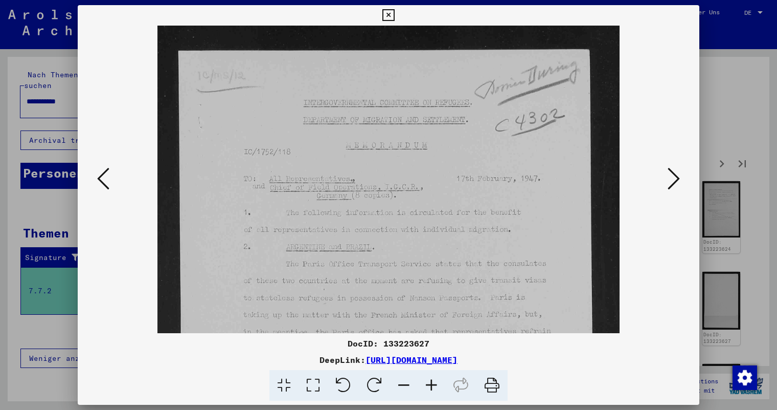
click at [434, 382] on icon at bounding box center [432, 385] width 28 height 31
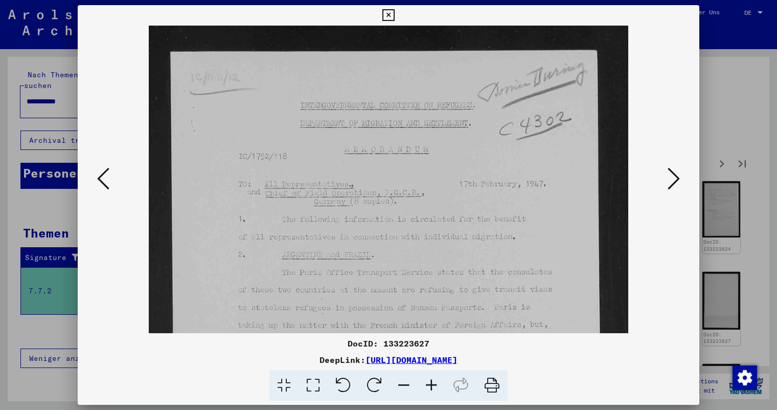
click at [434, 382] on icon at bounding box center [432, 385] width 28 height 31
